Goal: Task Accomplishment & Management: Use online tool/utility

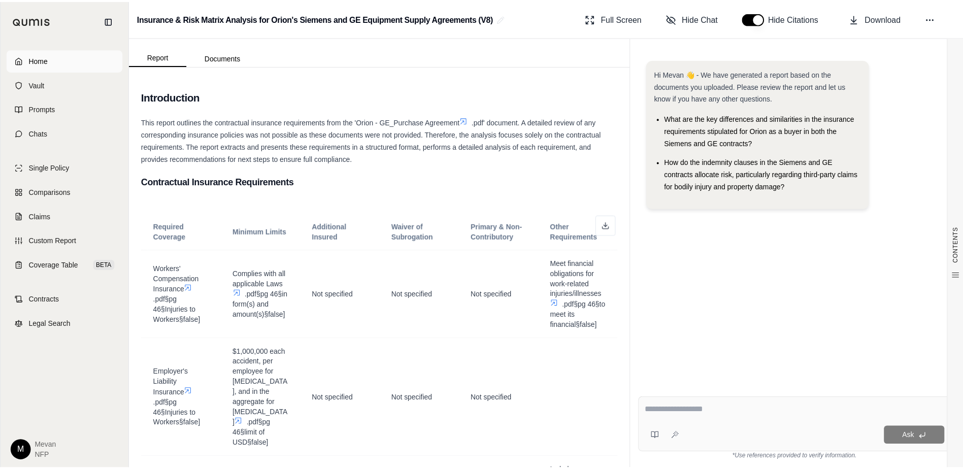
scroll to position [45, 0]
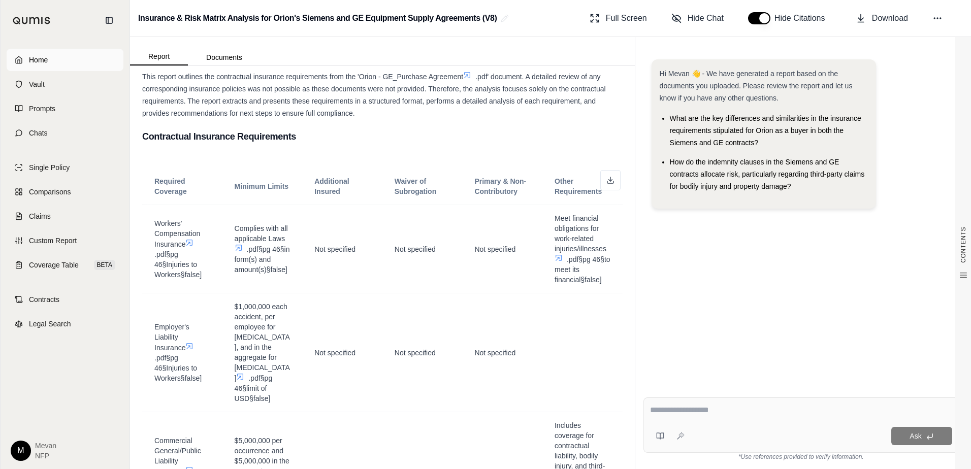
click at [43, 61] on span "Home" at bounding box center [38, 60] width 19 height 10
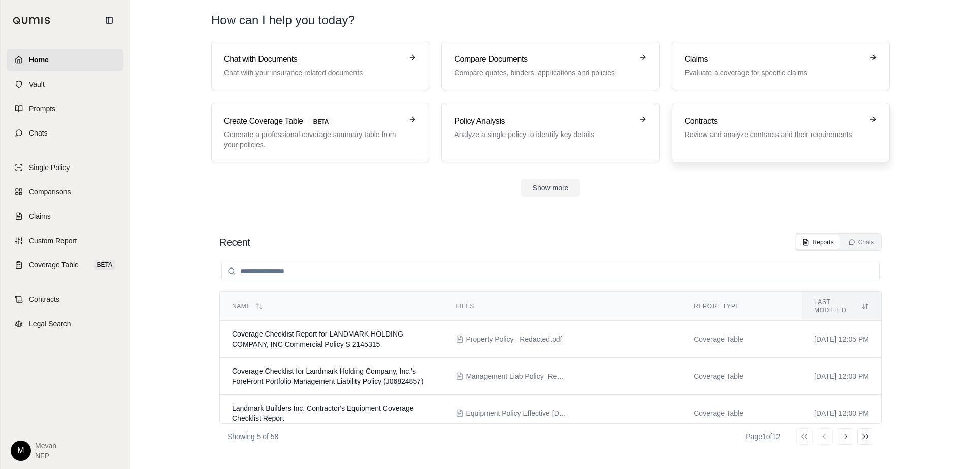
click at [690, 127] on h3 "Contracts" at bounding box center [773, 121] width 178 height 12
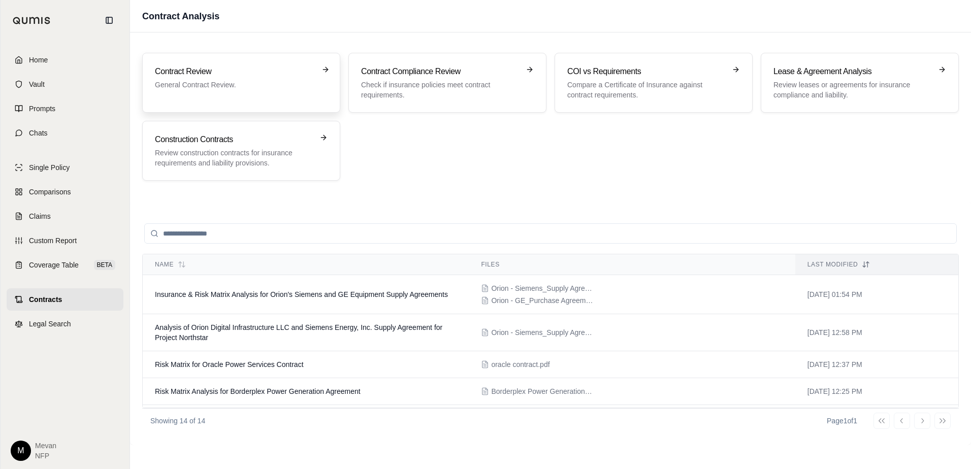
click at [308, 98] on div "Contract Review General Contract Review." at bounding box center [241, 82] width 173 height 35
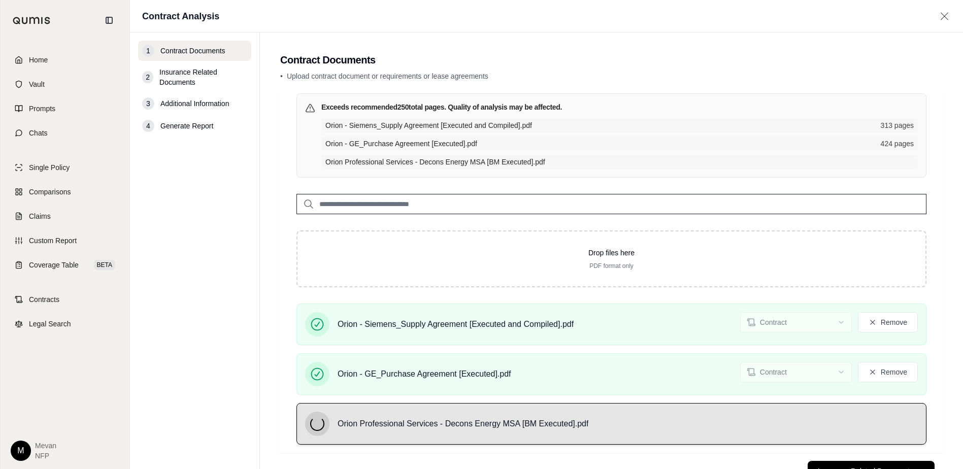
scroll to position [41, 0]
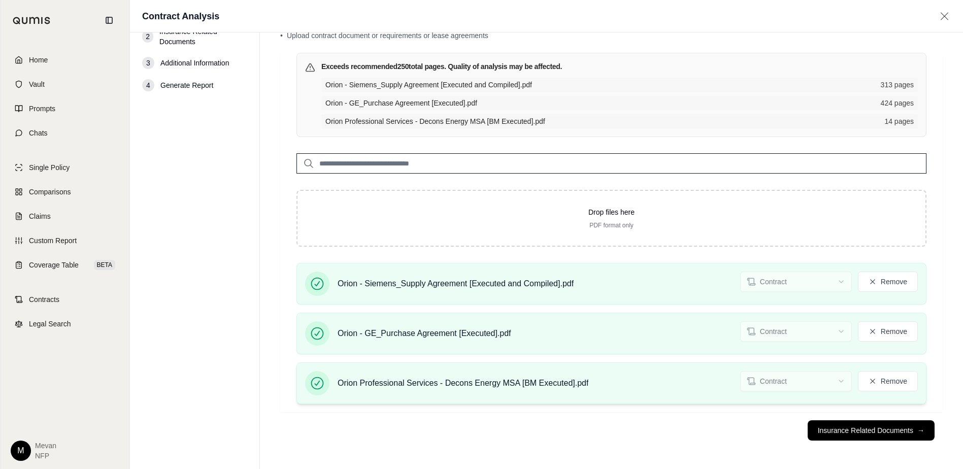
click at [865, 438] on button "Insurance Related Documents →" at bounding box center [871, 430] width 127 height 20
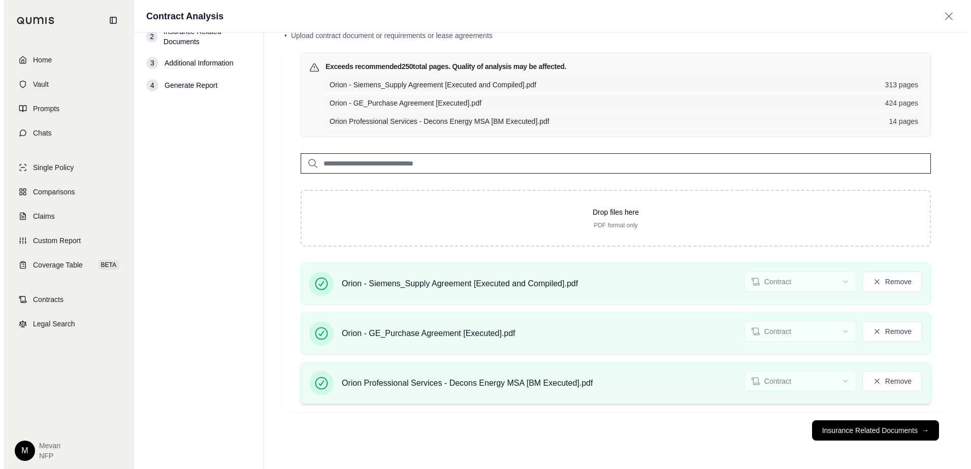
scroll to position [0, 0]
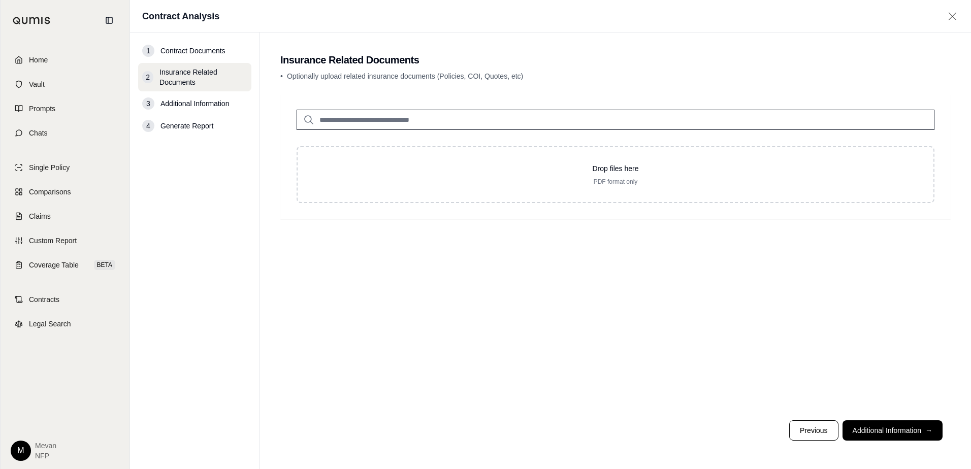
click at [865, 438] on button "Additional Information →" at bounding box center [892, 430] width 100 height 20
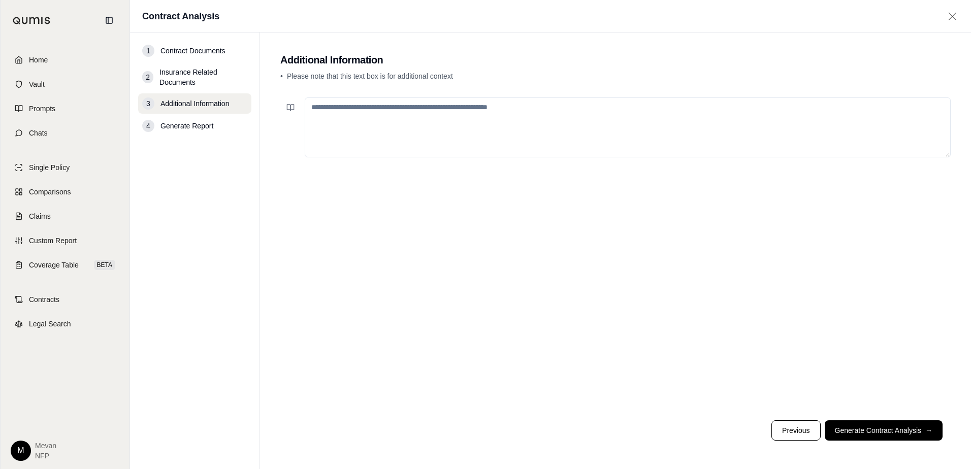
click at [589, 142] on textarea at bounding box center [628, 127] width 646 height 60
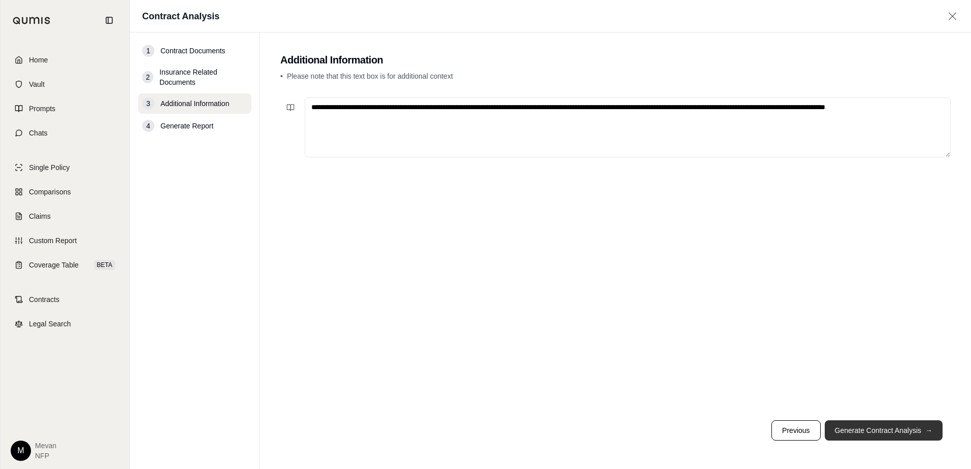
type textarea "**********"
click at [871, 430] on button "Generate Contract Analysis →" at bounding box center [884, 430] width 118 height 20
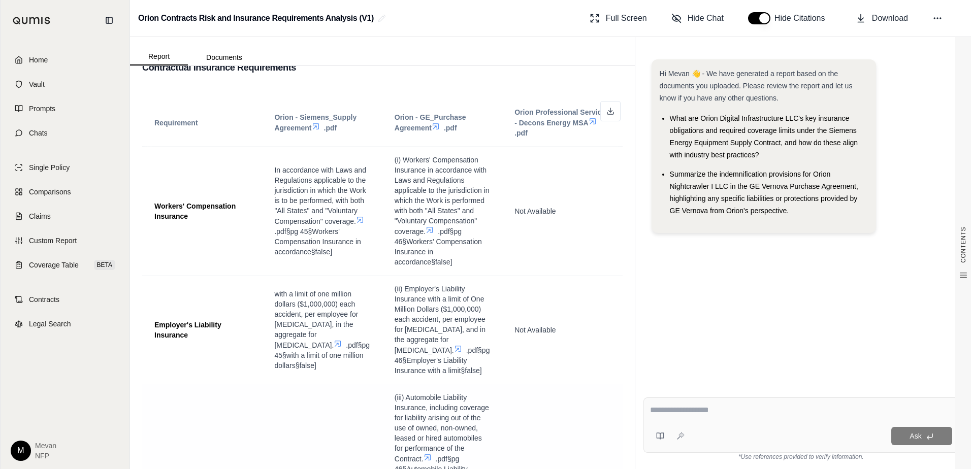
scroll to position [244, 0]
click at [607, 108] on button at bounding box center [610, 112] width 20 height 20
click at [660, 397] on div "Ask *Use references provided to verify information." at bounding box center [801, 429] width 332 height 80
click at [674, 411] on textarea at bounding box center [801, 410] width 302 height 12
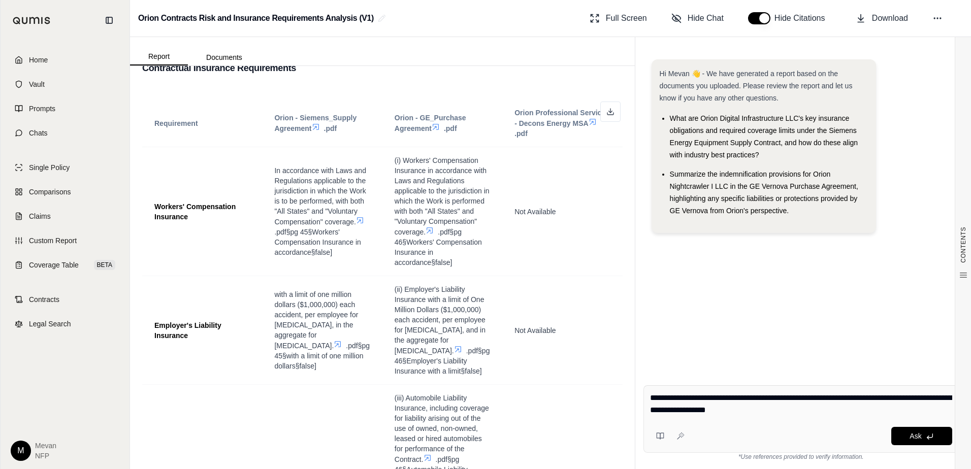
type textarea "**********"
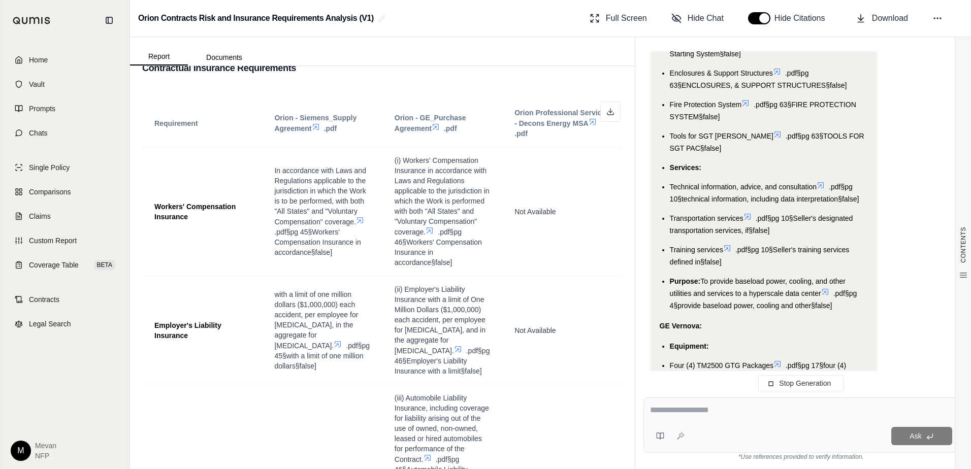
click at [752, 167] on ul "Equipment: Four (4) SGT6-5000F gas turbine generator sets .pdf§pg 55§SGT6-5000F…" at bounding box center [764, 82] width 208 height 460
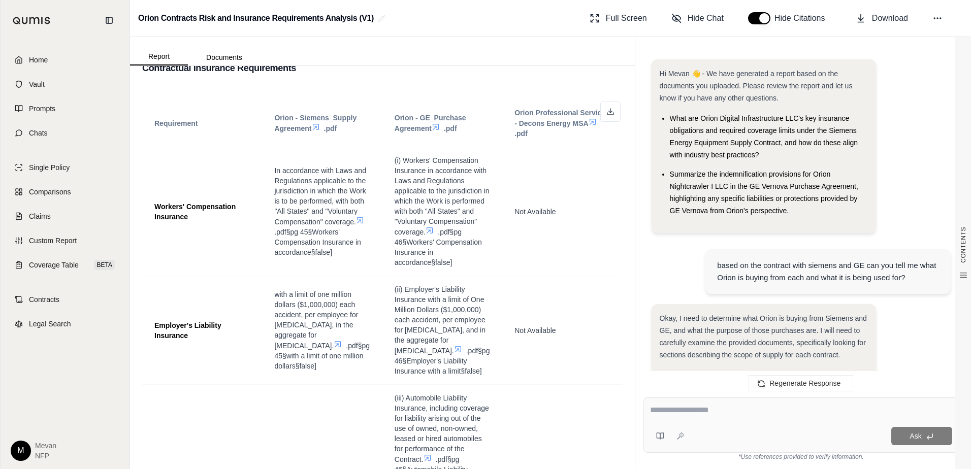
scroll to position [1668, 0]
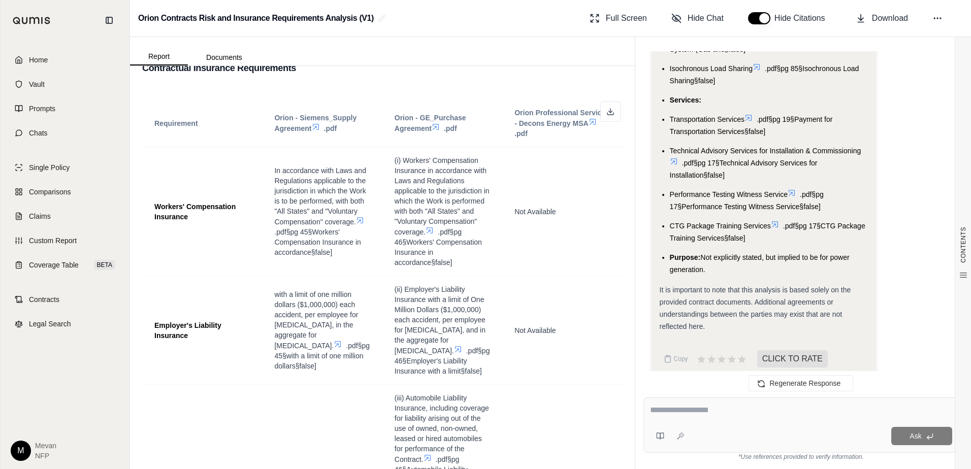
click at [686, 412] on textarea at bounding box center [801, 410] width 302 height 12
type textarea "**********"
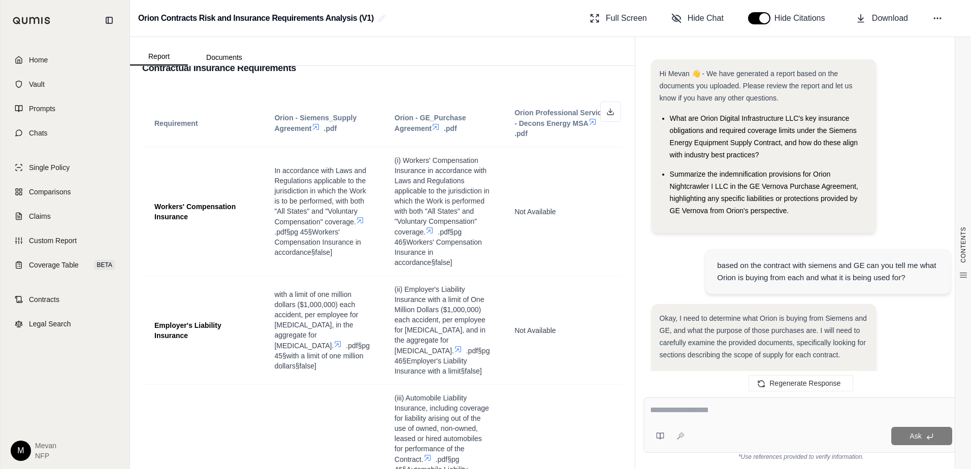
scroll to position [2020, 0]
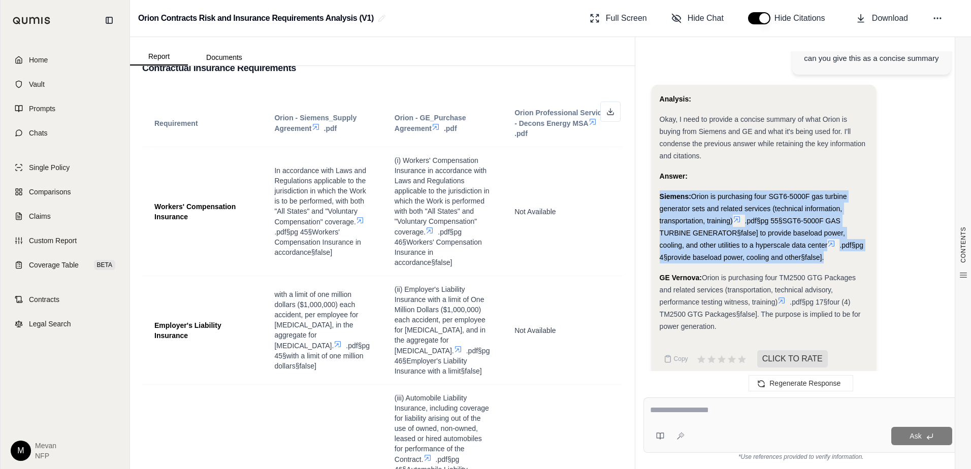
drag, startPoint x: 660, startPoint y: 184, endPoint x: 832, endPoint y: 249, distance: 184.6
click at [832, 249] on div "Siemens: Orion is purchasing four SGT6-5000F gas turbine generator sets and rel…" at bounding box center [764, 226] width 208 height 73
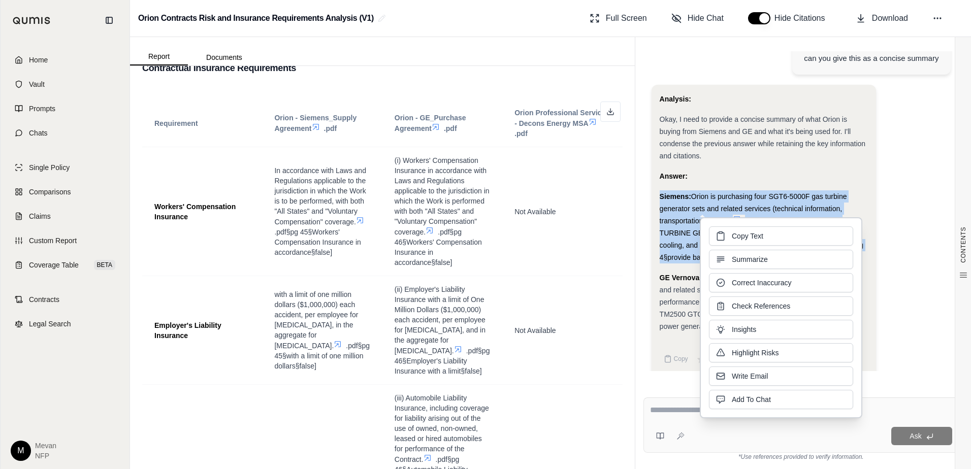
copy div "Siemens: Orion is purchasing four SGT6-5000F gas turbine generator sets and rel…"
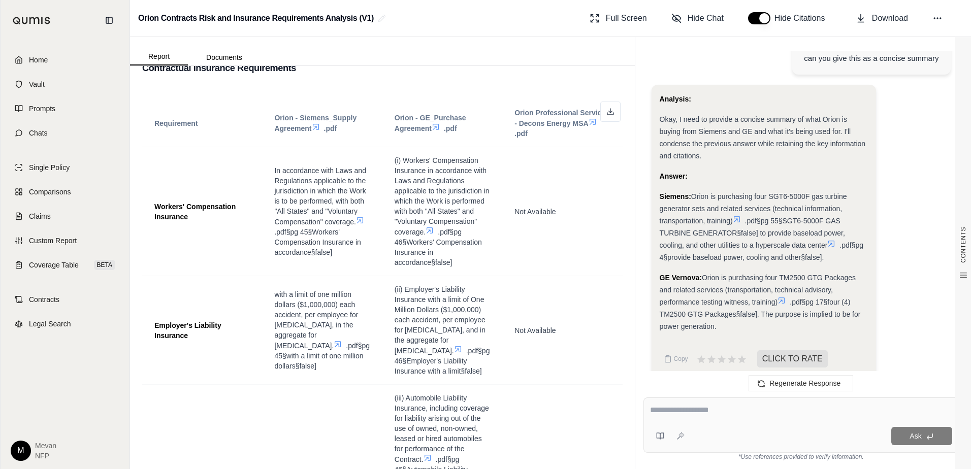
click at [672, 274] on strong "GE Vernova:" at bounding box center [681, 278] width 42 height 8
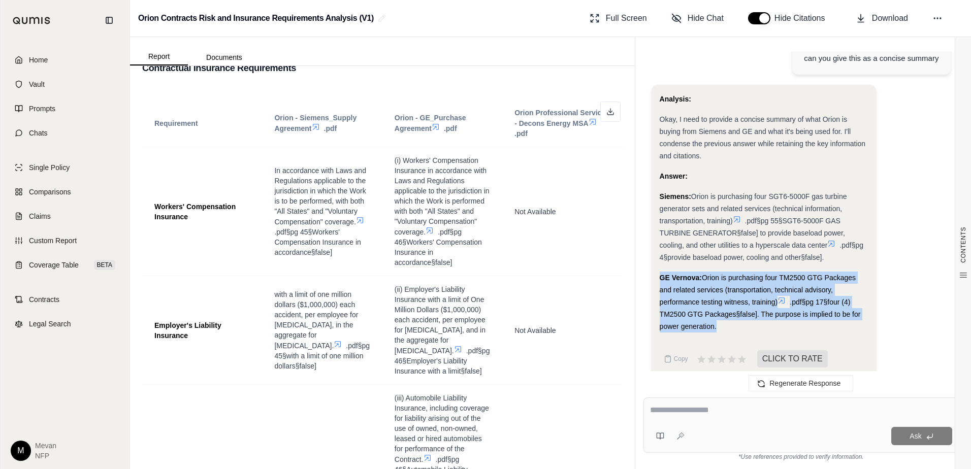
drag, startPoint x: 662, startPoint y: 266, endPoint x: 734, endPoint y: 311, distance: 85.1
click at [734, 311] on div "GE Vernova: Orion is purchasing four TM2500 GTG Packages and related services (…" at bounding box center [764, 302] width 208 height 61
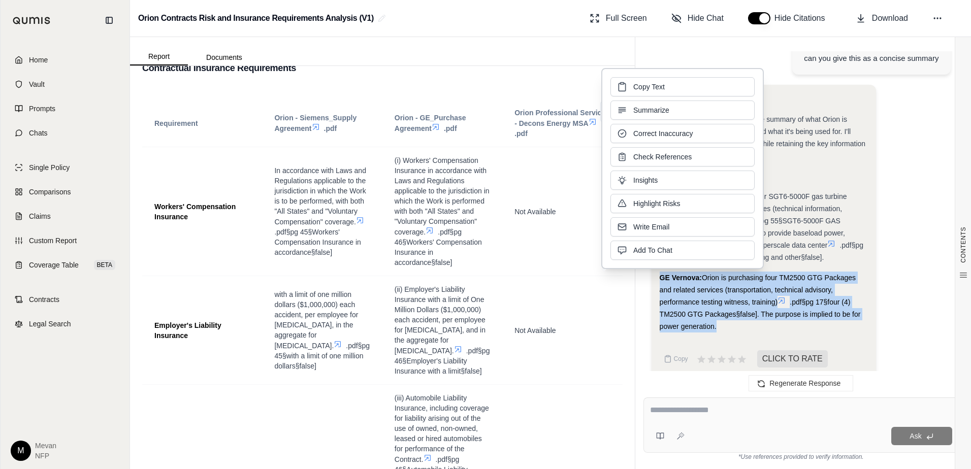
copy div "GE Vernova: Orion is purchasing four TM2500 GTG Packages and related services (…"
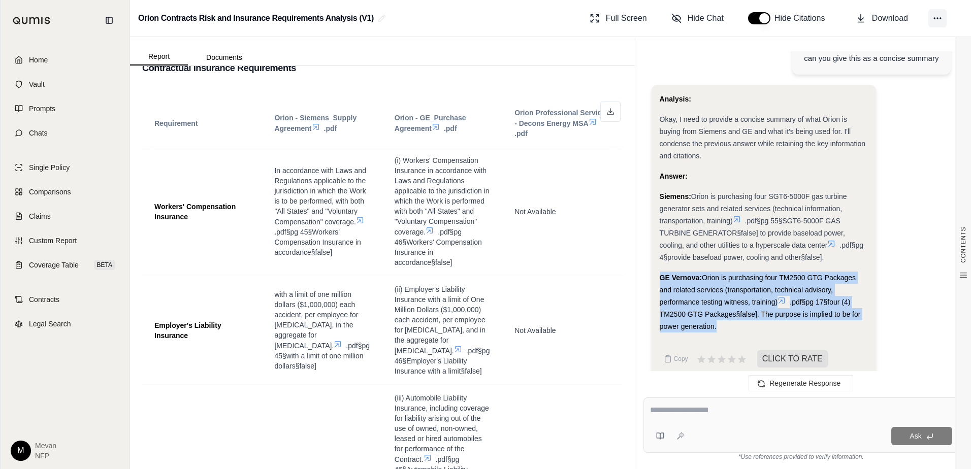
click at [934, 17] on icon at bounding box center [937, 18] width 10 height 10
click at [868, 61] on span "Regenerate" at bounding box center [858, 60] width 37 height 10
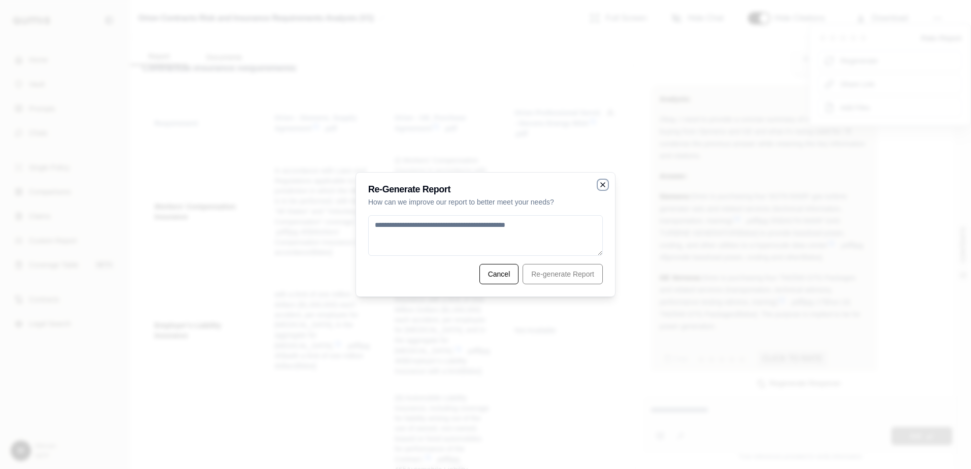
click at [603, 182] on icon "button" at bounding box center [603, 185] width 8 height 8
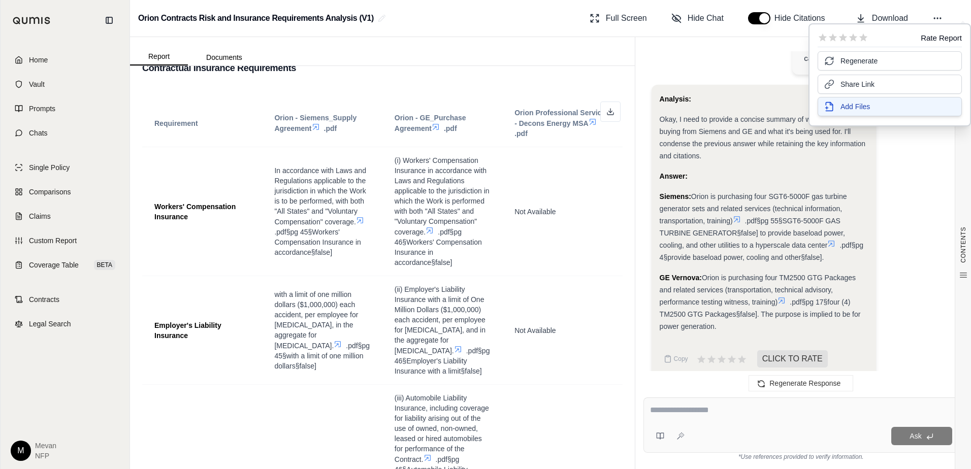
click at [866, 115] on button "Add Files" at bounding box center [889, 106] width 144 height 19
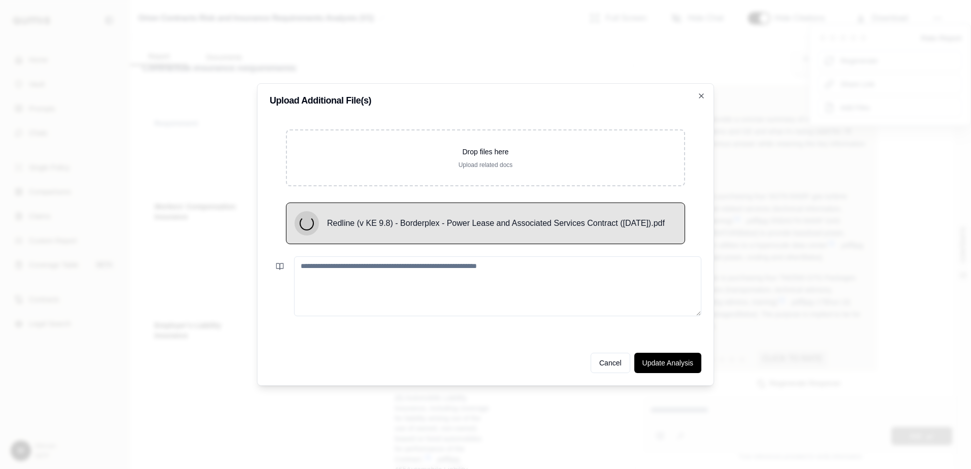
click at [374, 288] on textarea at bounding box center [497, 286] width 407 height 60
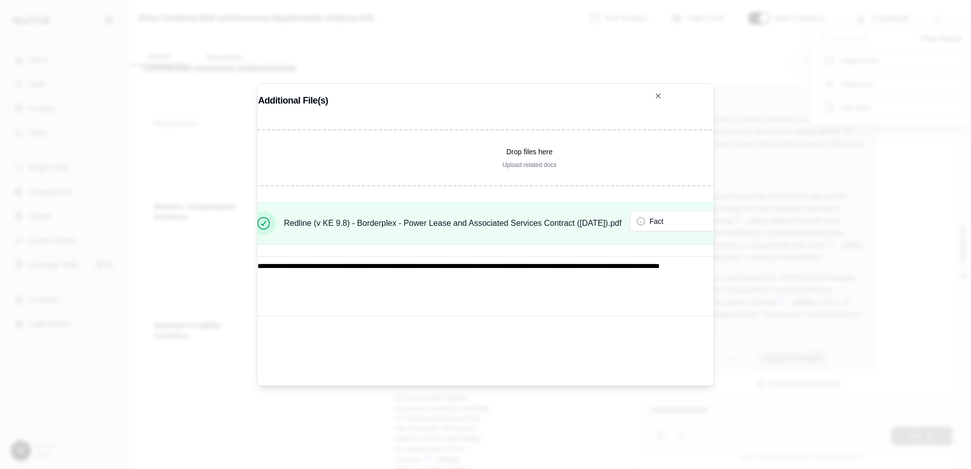
scroll to position [0, 171]
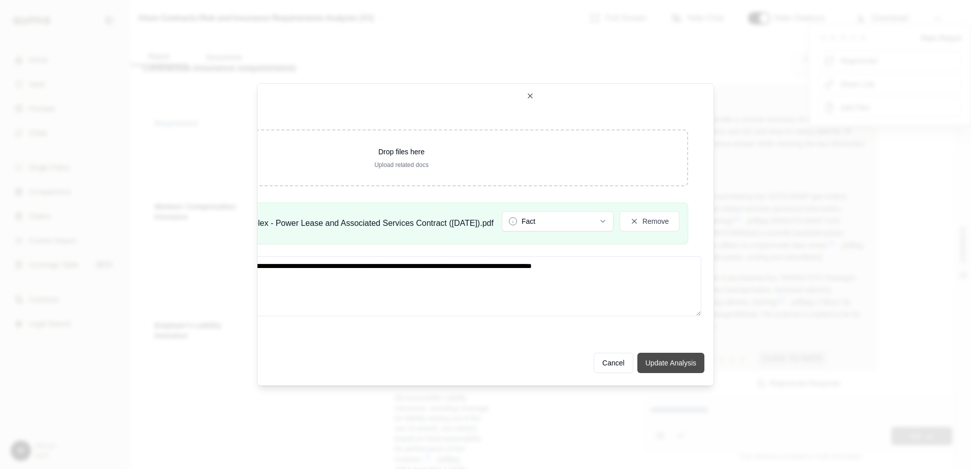
type textarea "**********"
click at [664, 355] on button "Update Analysis" at bounding box center [670, 363] width 67 height 20
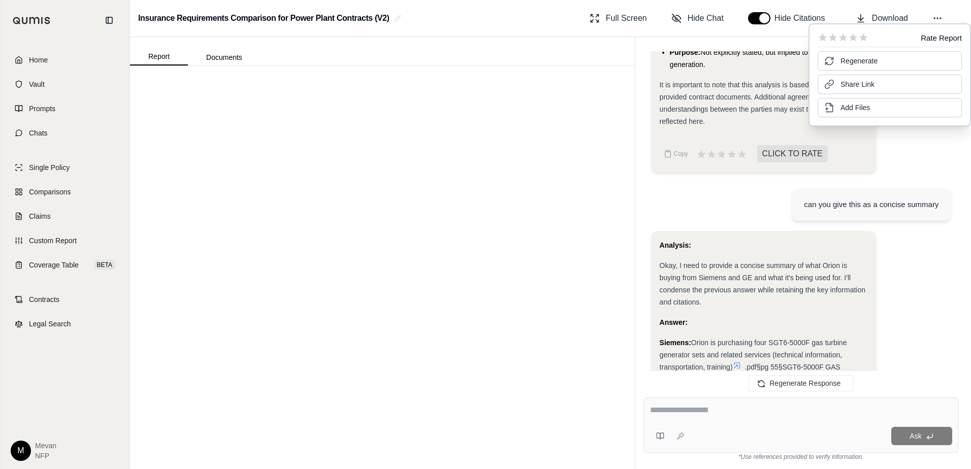
scroll to position [1995, 0]
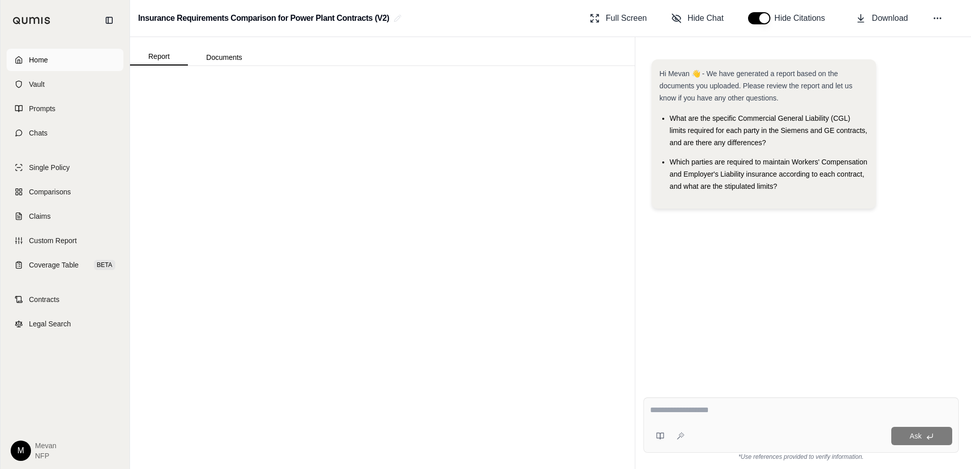
click at [50, 66] on link "Home" at bounding box center [65, 60] width 117 height 22
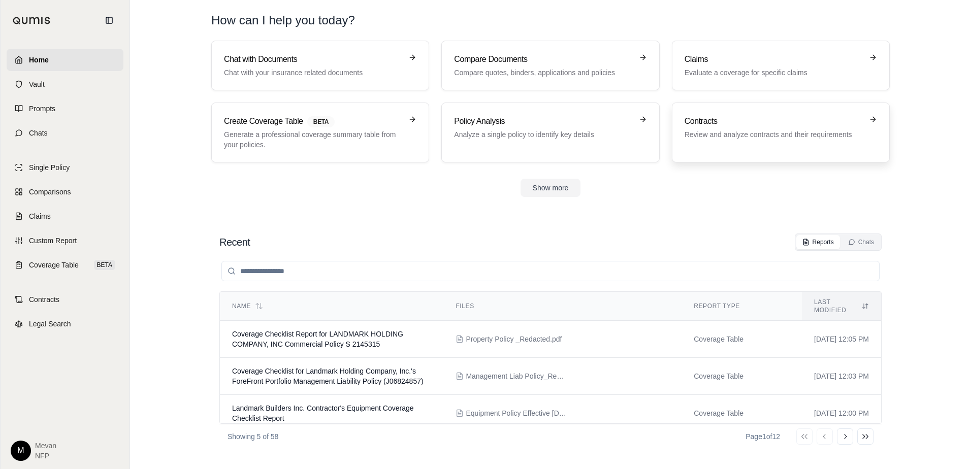
click at [728, 149] on div "Contracts Review and analyze contracts and their requirements" at bounding box center [780, 132] width 192 height 35
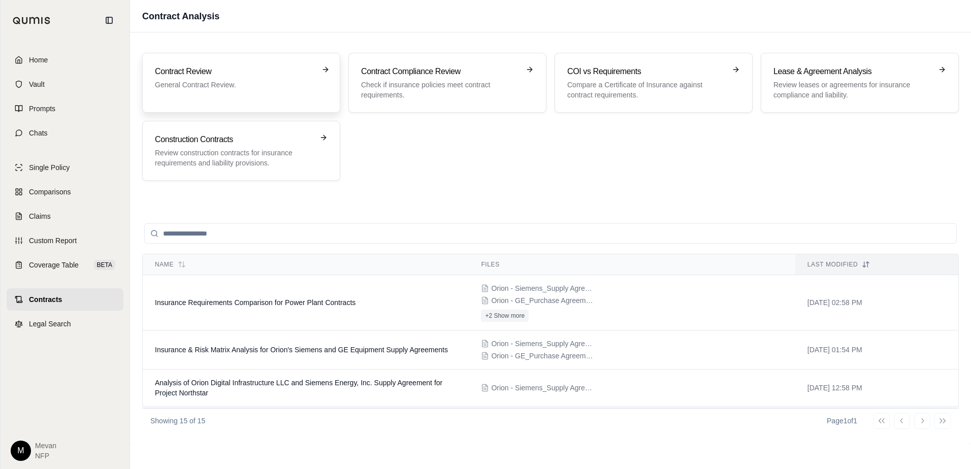
click at [200, 82] on p "General Contract Review." at bounding box center [234, 85] width 158 height 10
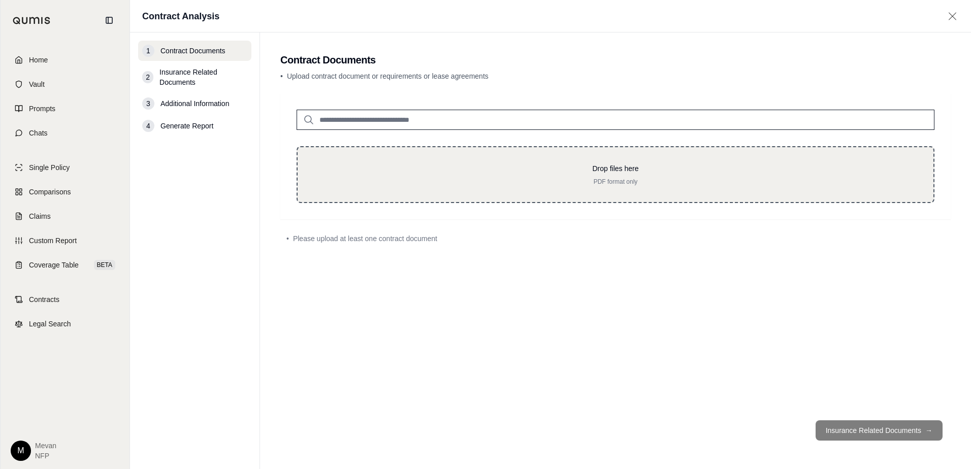
click at [371, 171] on p "Drop files here" at bounding box center [615, 168] width 603 height 10
type input "**********"
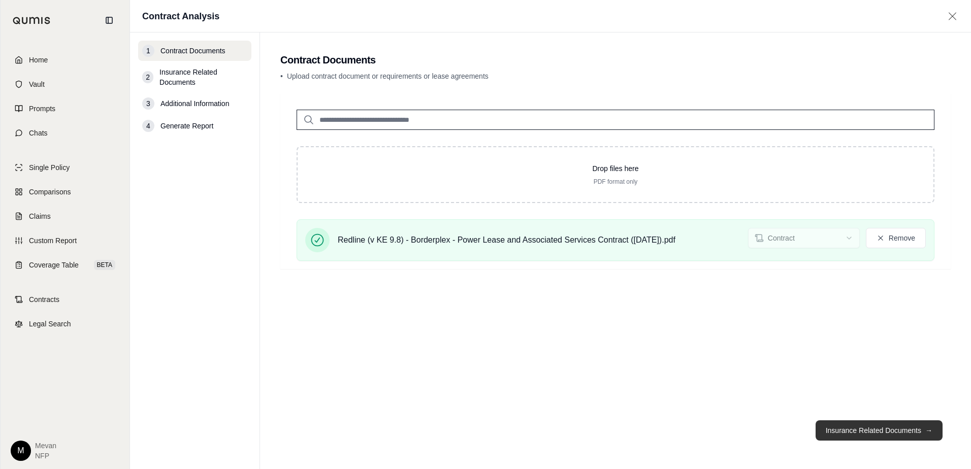
click at [865, 432] on button "Insurance Related Documents →" at bounding box center [878, 430] width 127 height 20
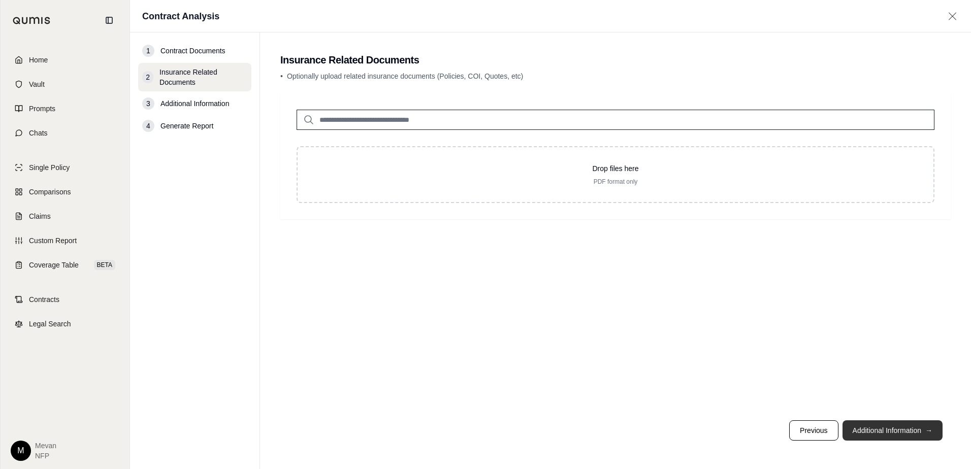
click at [865, 432] on button "Additional Information →" at bounding box center [892, 430] width 100 height 20
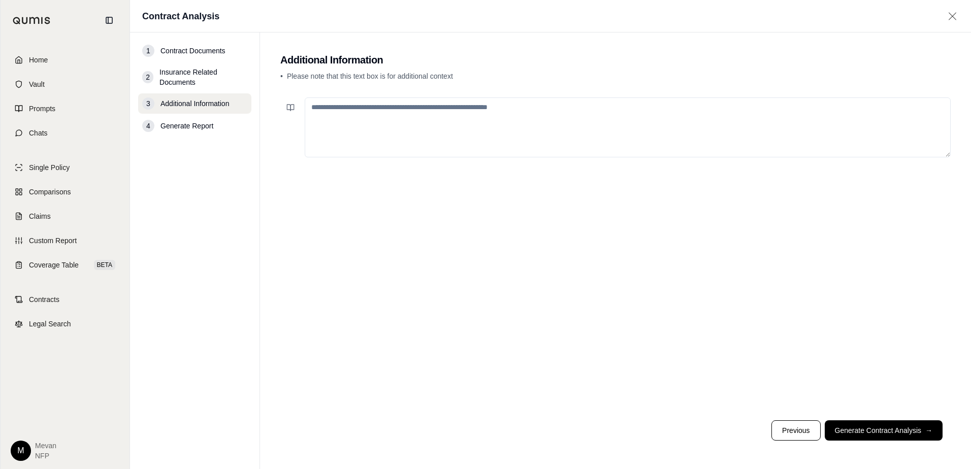
click at [711, 137] on textarea at bounding box center [628, 127] width 646 height 60
click at [743, 122] on textarea at bounding box center [628, 127] width 646 height 60
paste textarea "**********"
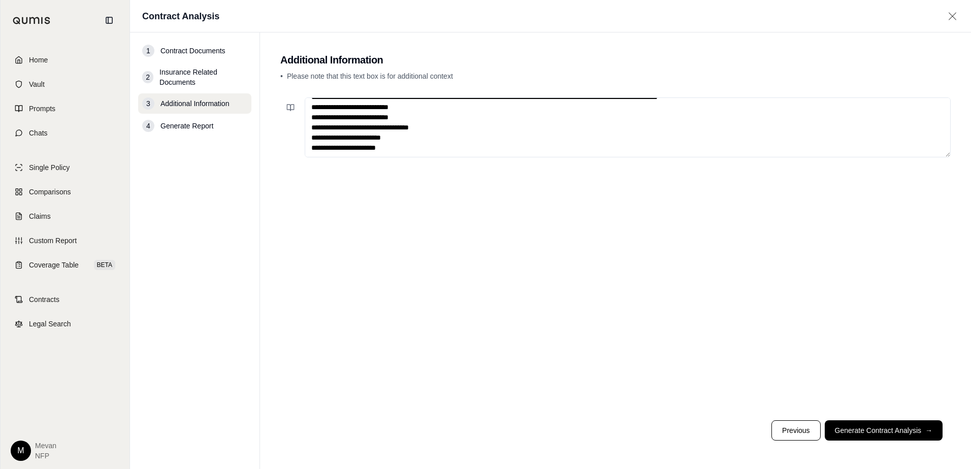
scroll to position [46, 0]
type textarea "**********"
click at [855, 437] on button "Generate Contract Analysis →" at bounding box center [884, 430] width 118 height 20
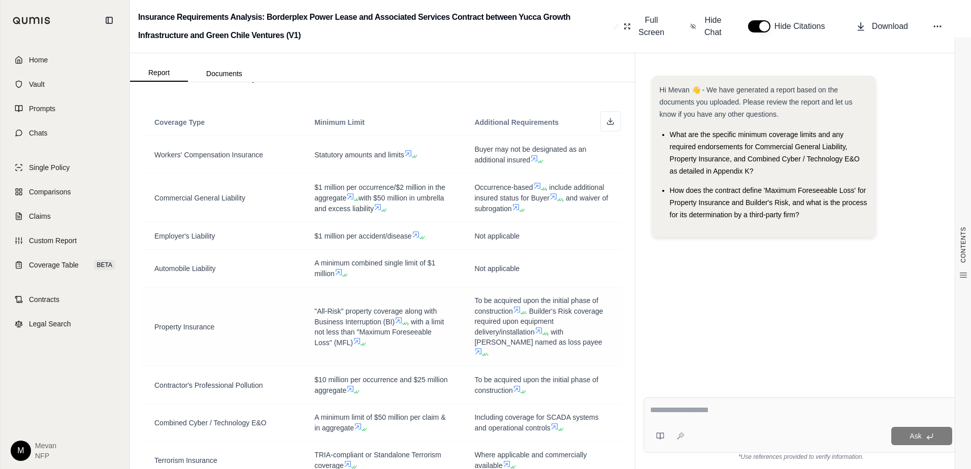
scroll to position [178, 0]
click at [255, 304] on td "Property Insurance" at bounding box center [222, 328] width 160 height 79
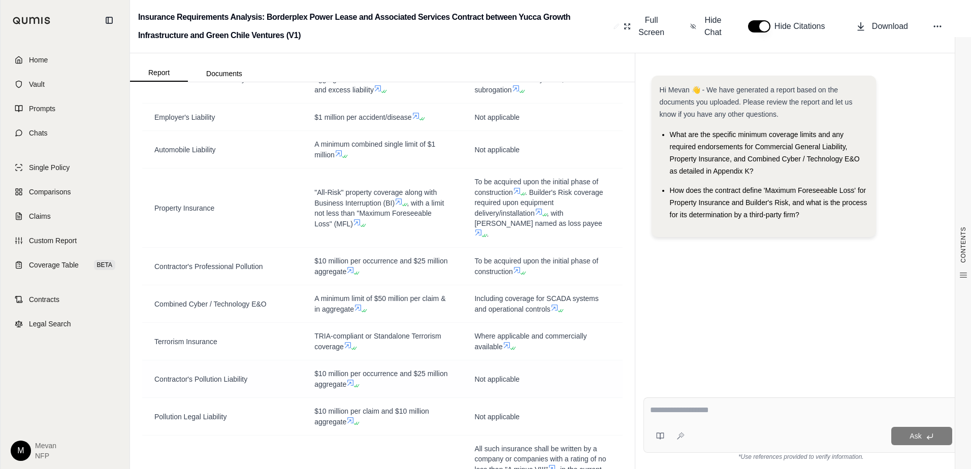
scroll to position [298, 0]
click at [412, 226] on td ""All-Risk" property coverage along with Business Interruption (BI) , with a lim…" at bounding box center [382, 208] width 160 height 79
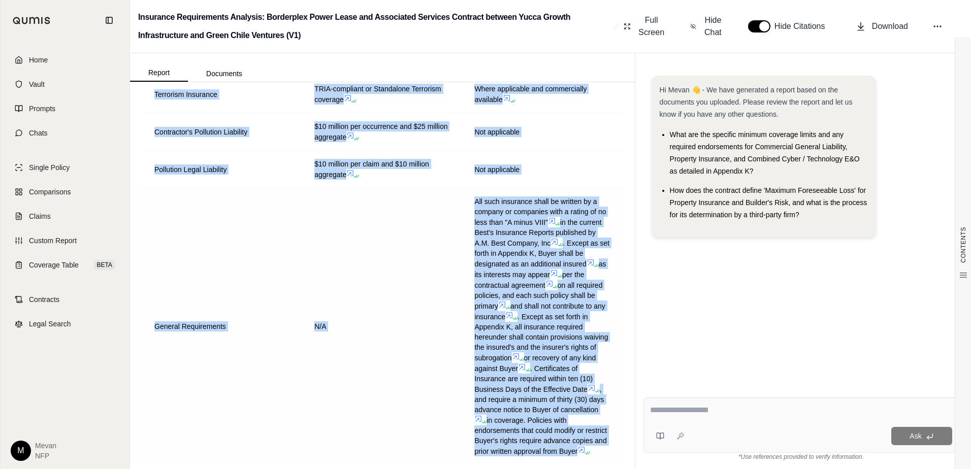
scroll to position [638, 0]
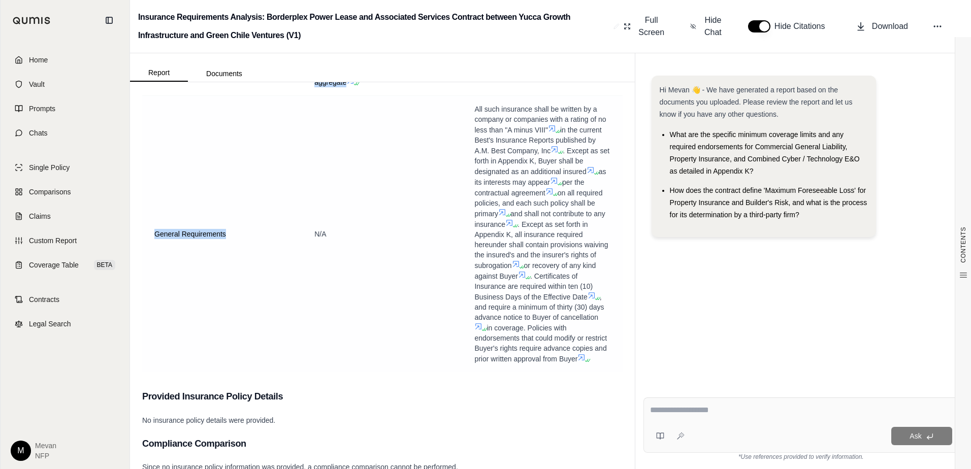
drag, startPoint x: 149, startPoint y: 335, endPoint x: 278, endPoint y: 242, distance: 159.1
click at [278, 242] on tbody "Workers' Compensation Insurance Statutory amounts and limits Buyer may not be d…" at bounding box center [382, 25] width 480 height 695
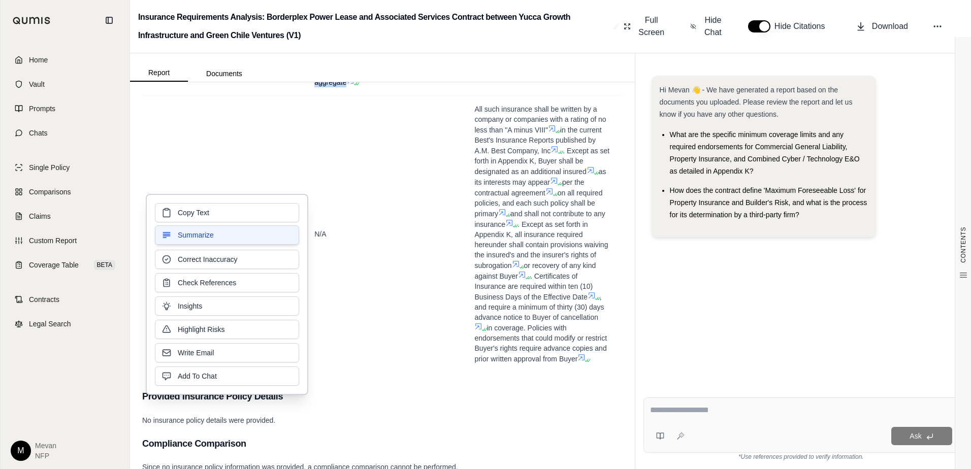
copy tbody "Workers' Compensation Insurance Statutory amounts and limits Buyer may not be d…"
click at [556, 414] on div "No insurance policy details were provided." at bounding box center [382, 420] width 480 height 12
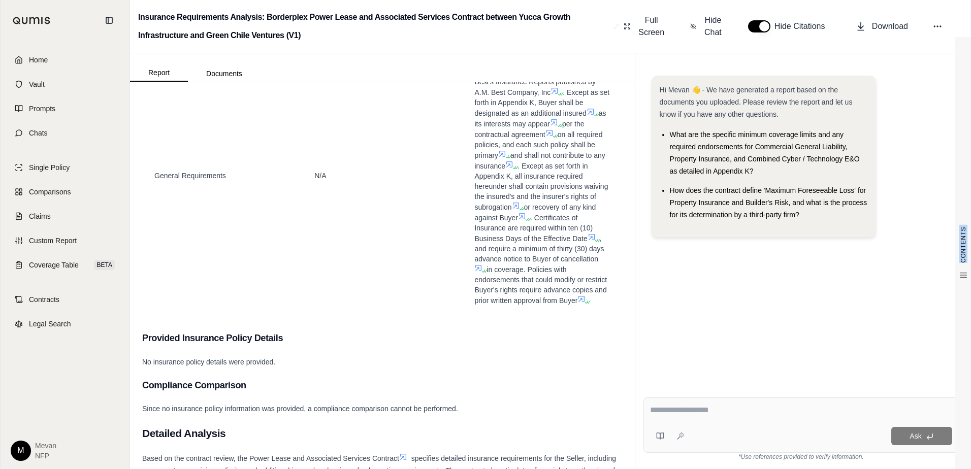
scroll to position [585, 0]
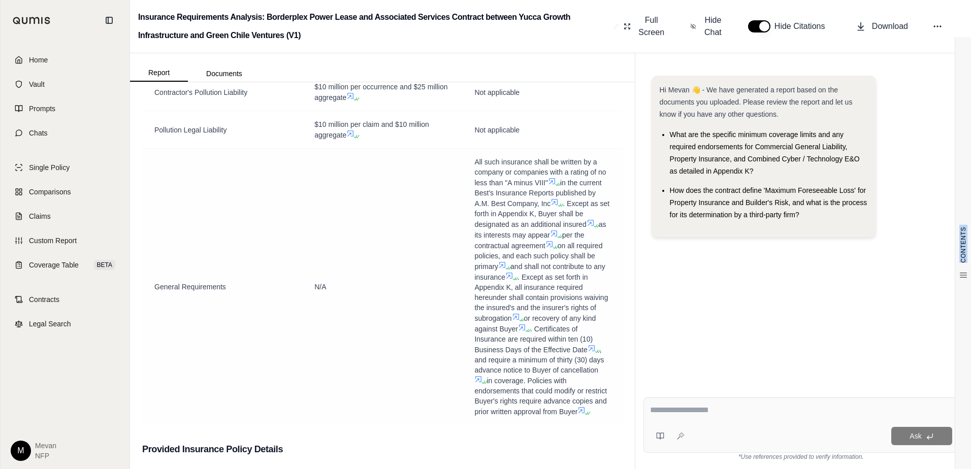
drag, startPoint x: 313, startPoint y: 334, endPoint x: 601, endPoint y: 406, distance: 296.8
click at [601, 406] on tbody "Workers' Compensation Insurance Statutory amounts and limits Buyer may not be d…" at bounding box center [382, 77] width 480 height 695
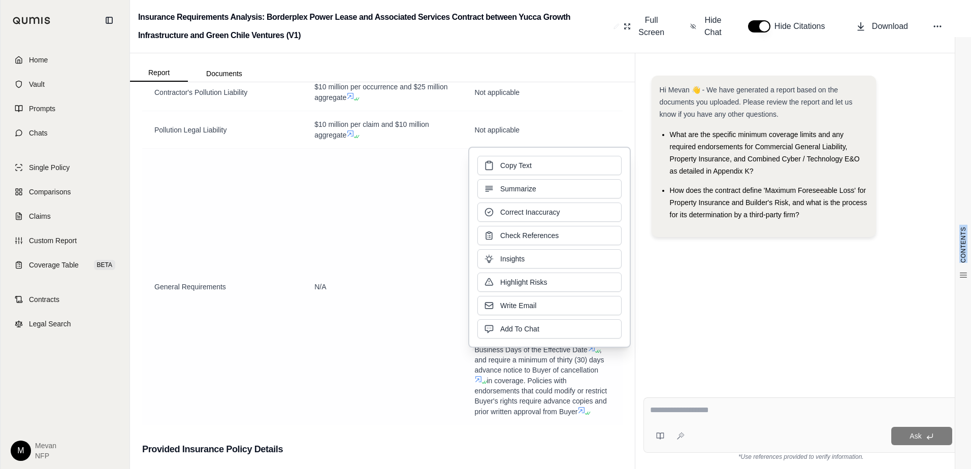
copy tbody "Statutory amounts and limits Buyer may not be designated as an additional insur…"
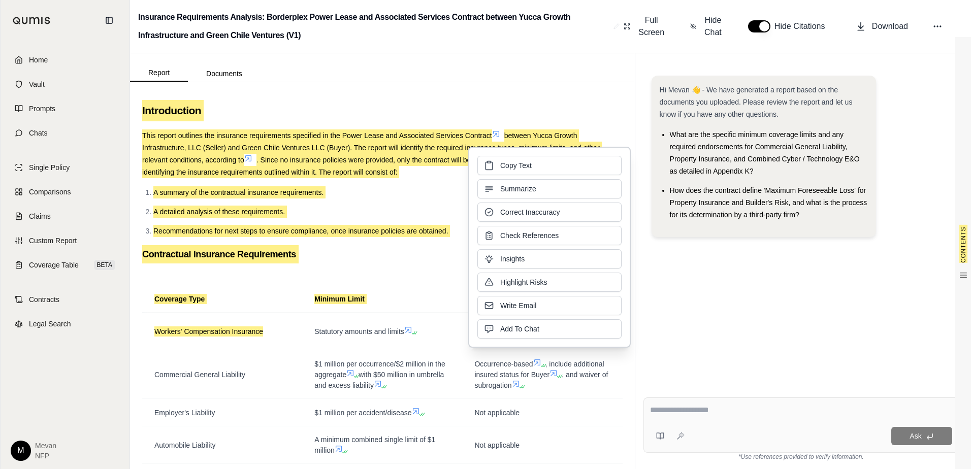
scroll to position [0, 0]
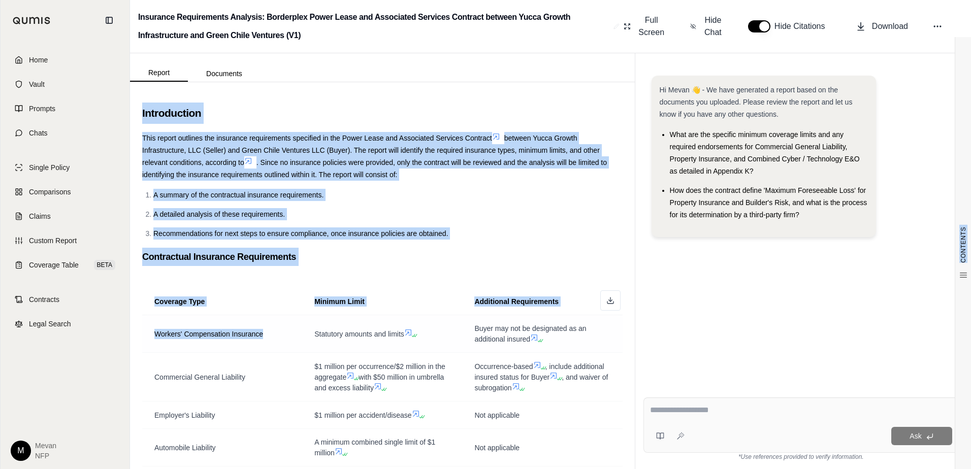
click at [362, 322] on td "Statutory amounts and limits" at bounding box center [382, 334] width 160 height 38
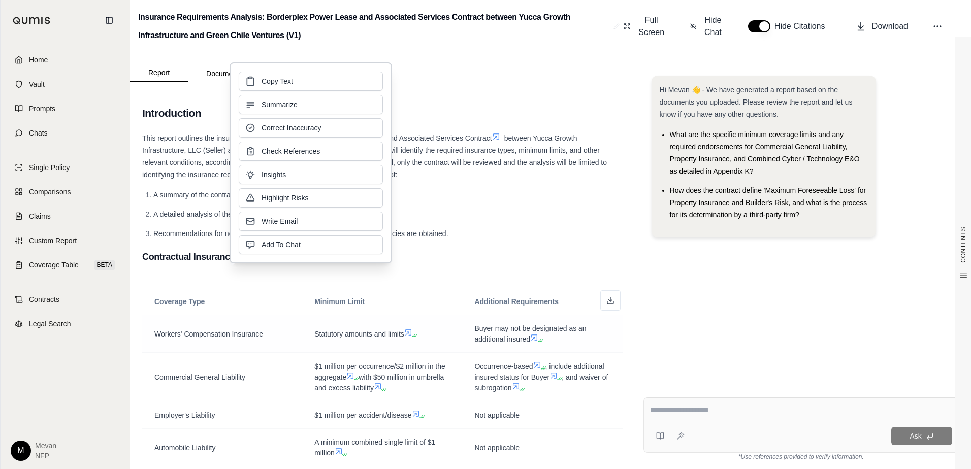
click at [288, 324] on td "Workers' Compensation Insurance" at bounding box center [222, 334] width 160 height 38
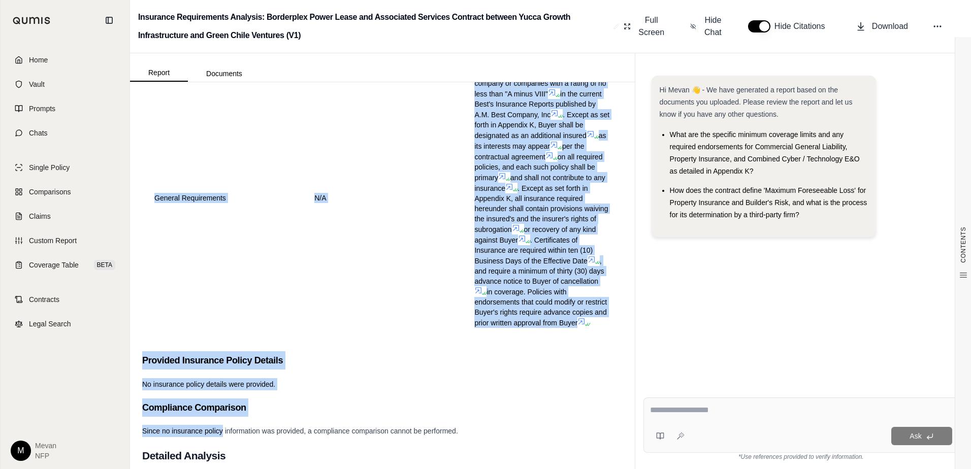
scroll to position [677, 0]
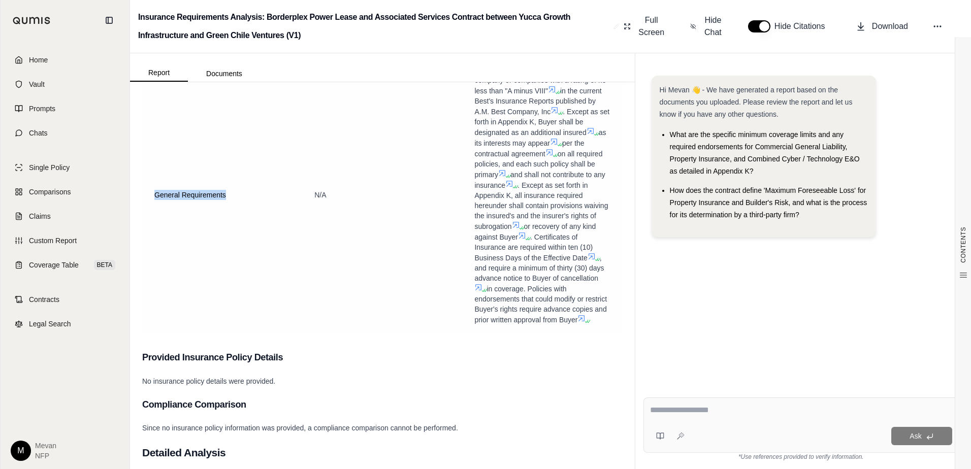
drag, startPoint x: 155, startPoint y: 332, endPoint x: 250, endPoint y: 160, distance: 196.4
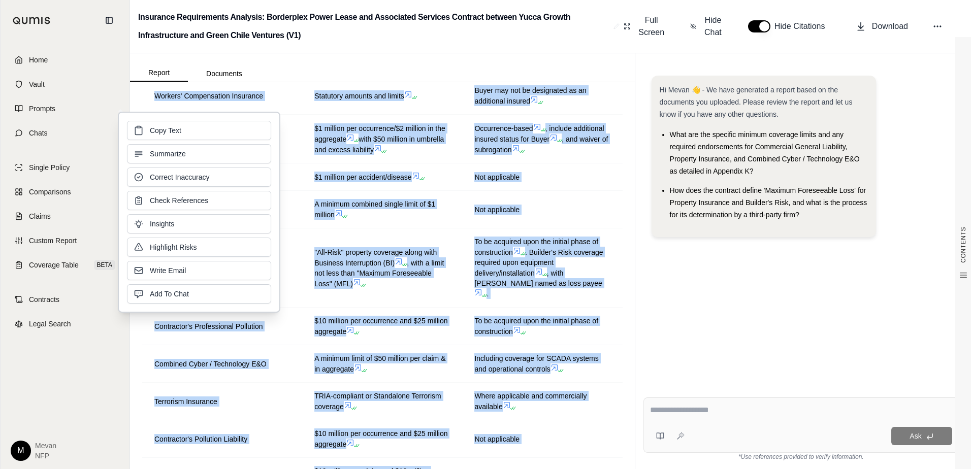
scroll to position [0, 0]
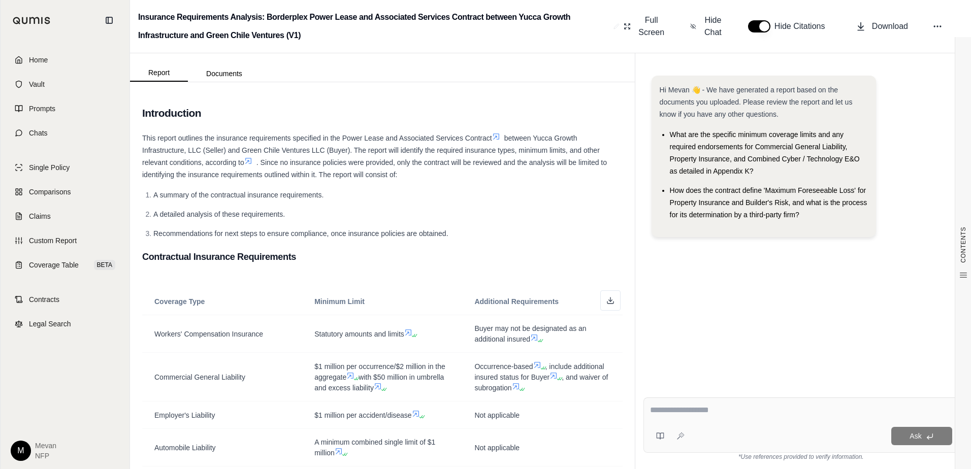
click at [446, 234] on span "Recommendations for next steps to ensure compliance, once insurance policies ar…" at bounding box center [300, 234] width 295 height 8
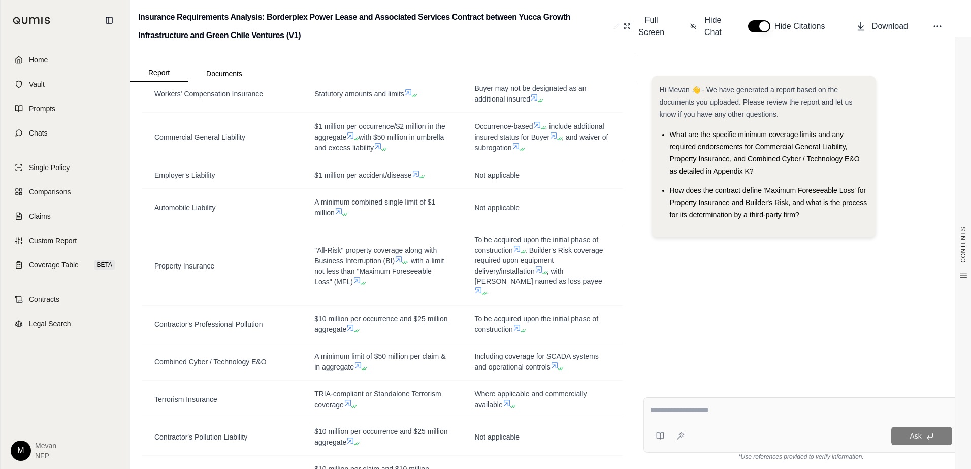
scroll to position [241, 0]
